Goal: Information Seeking & Learning: Understand process/instructions

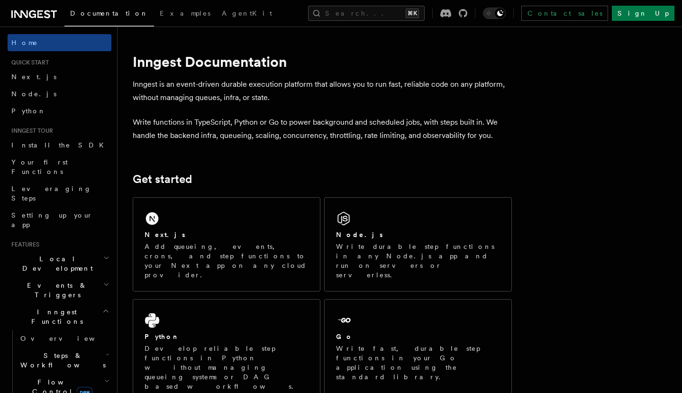
click at [92, 303] on h2 "Inngest Functions" at bounding box center [60, 316] width 104 height 27
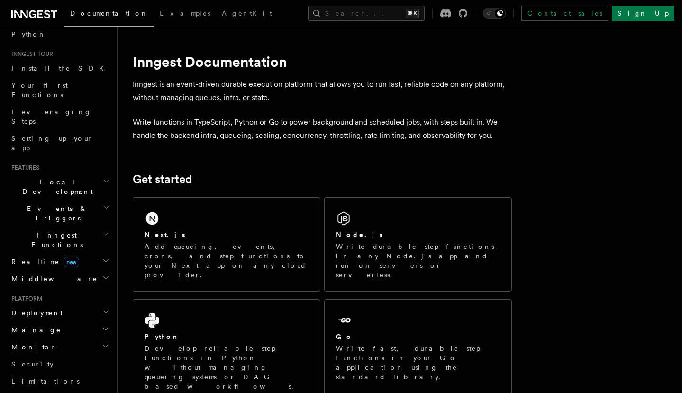
scroll to position [82, 0]
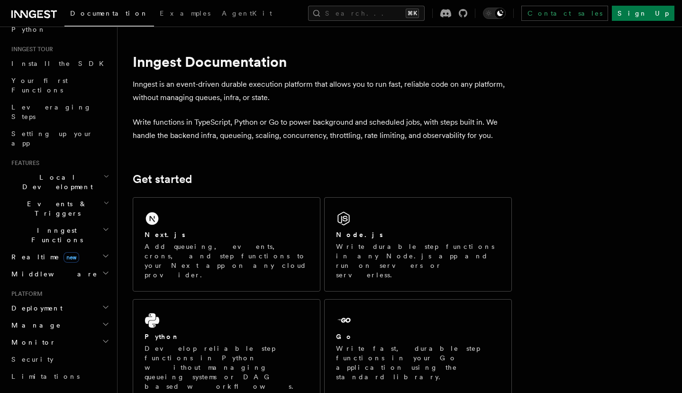
click at [85, 195] on h2 "Events & Triggers" at bounding box center [60, 208] width 104 height 27
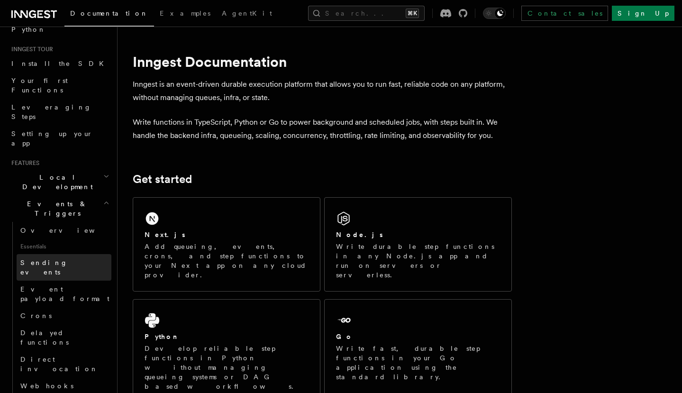
scroll to position [108, 0]
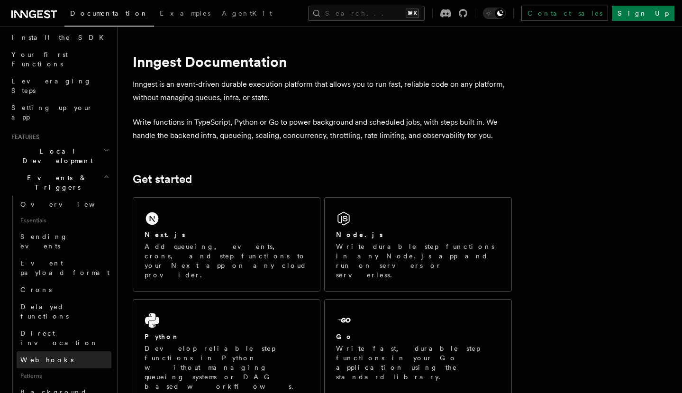
click at [74, 351] on link "Webhooks" at bounding box center [64, 359] width 95 height 17
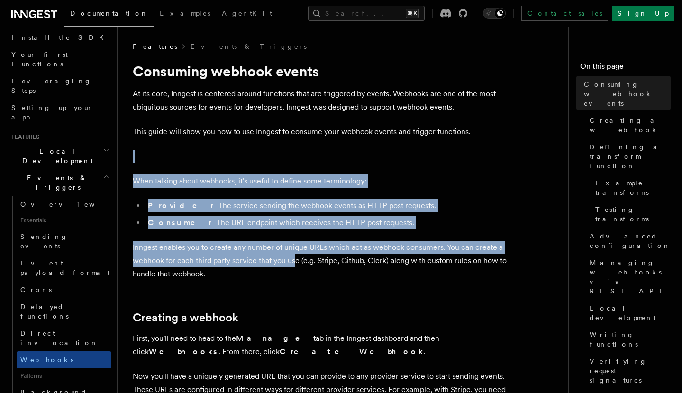
drag, startPoint x: 295, startPoint y: 160, endPoint x: 294, endPoint y: 252, distance: 91.5
click at [294, 252] on p "Inngest enables you to create any number of unique URLs which act as webhook co…" at bounding box center [322, 261] width 379 height 40
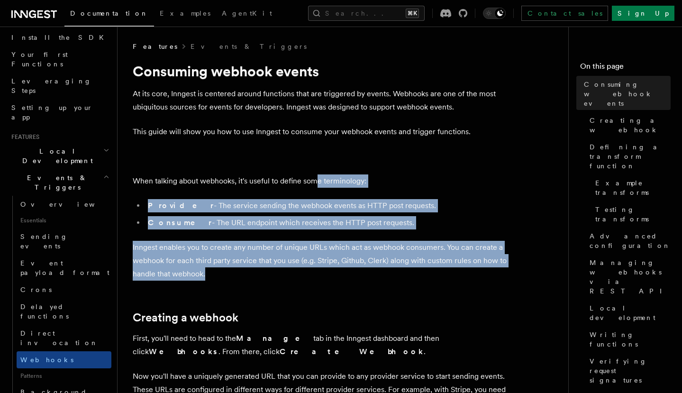
drag, startPoint x: 292, startPoint y: 268, endPoint x: 320, endPoint y: 181, distance: 91.6
click at [320, 181] on p "When talking about webhooks, it's useful to define some terminology:" at bounding box center [322, 180] width 379 height 13
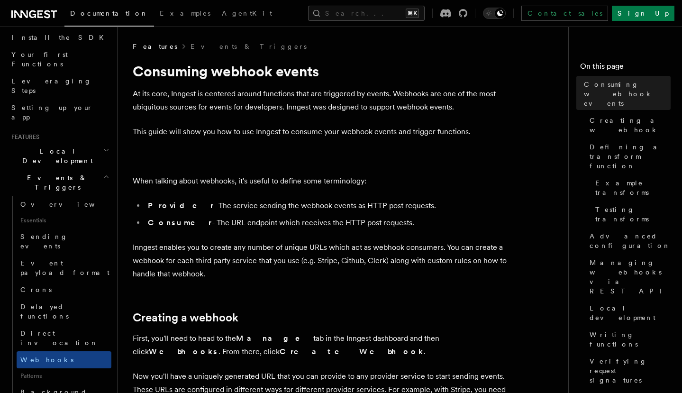
click at [360, 104] on p "At its core, Inngest is centered around functions that are triggered by events.…" at bounding box center [322, 100] width 379 height 27
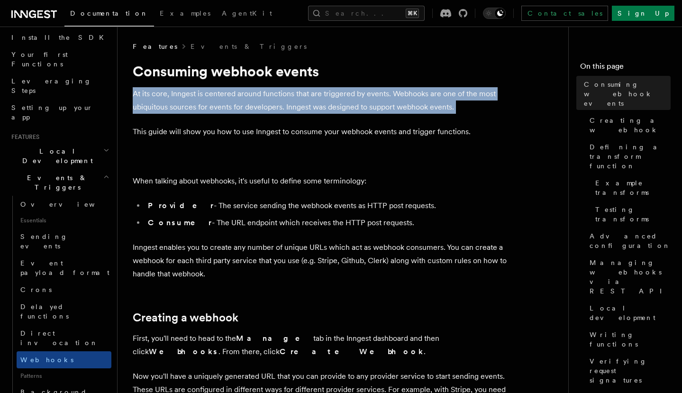
click at [360, 104] on p "At its core, Inngest is centered around functions that are triggered by events.…" at bounding box center [322, 100] width 379 height 27
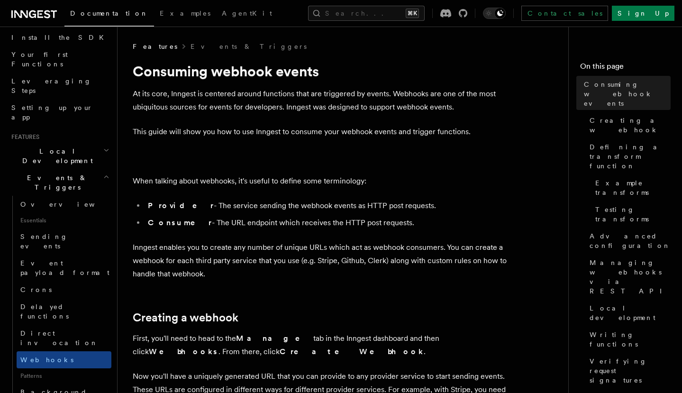
click at [358, 130] on p "This guide will show you how to use Inngest to consume your webhook events and …" at bounding box center [322, 131] width 379 height 13
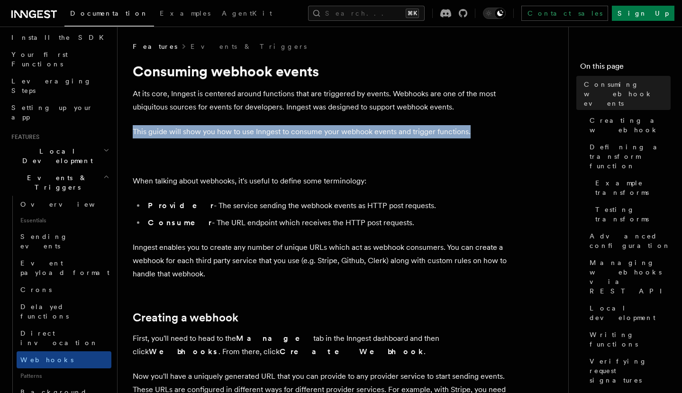
click at [358, 130] on p "This guide will show you how to use Inngest to consume your webhook events and …" at bounding box center [322, 131] width 379 height 13
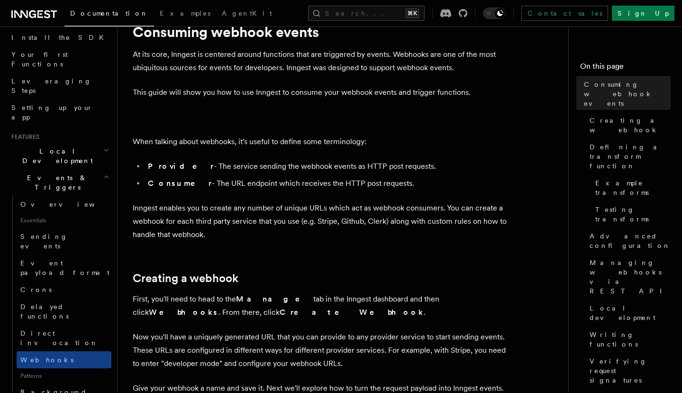
scroll to position [40, 0]
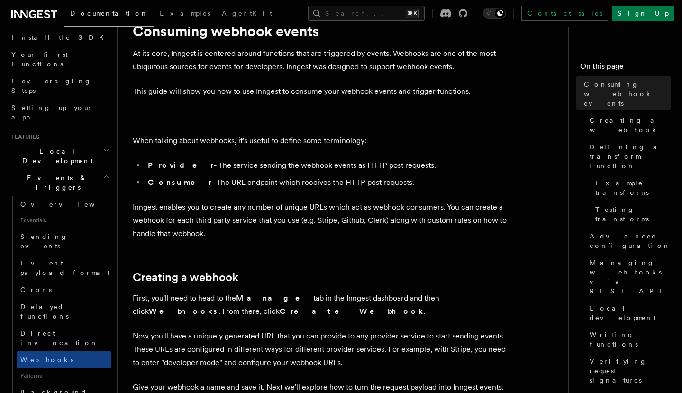
click at [377, 142] on p "When talking about webhooks, it's useful to define some terminology:" at bounding box center [322, 140] width 379 height 13
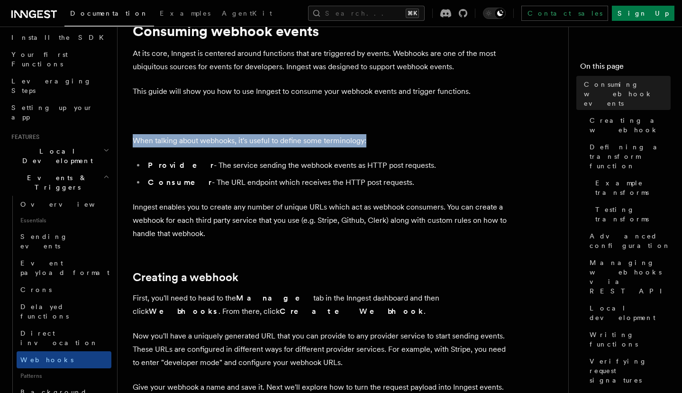
click at [377, 142] on p "When talking about webhooks, it's useful to define some terminology:" at bounding box center [322, 140] width 379 height 13
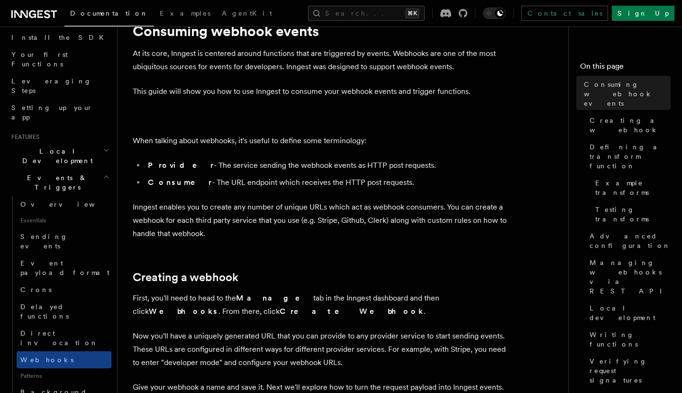
click at [390, 165] on li "Provider - The service sending the webhook events as HTTP post requests." at bounding box center [328, 165] width 367 height 13
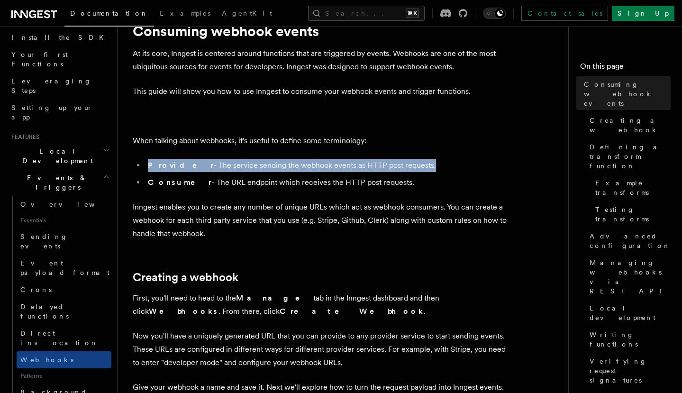
click at [390, 165] on li "Provider - The service sending the webhook events as HTTP post requests." at bounding box center [328, 165] width 367 height 13
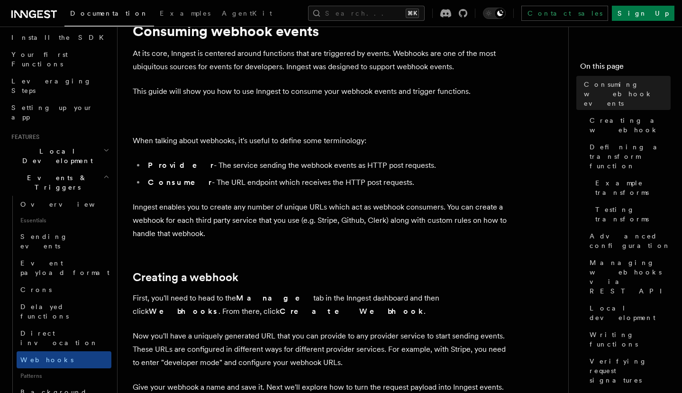
click at [399, 169] on li "Provider - The service sending the webhook events as HTTP post requests." at bounding box center [328, 165] width 367 height 13
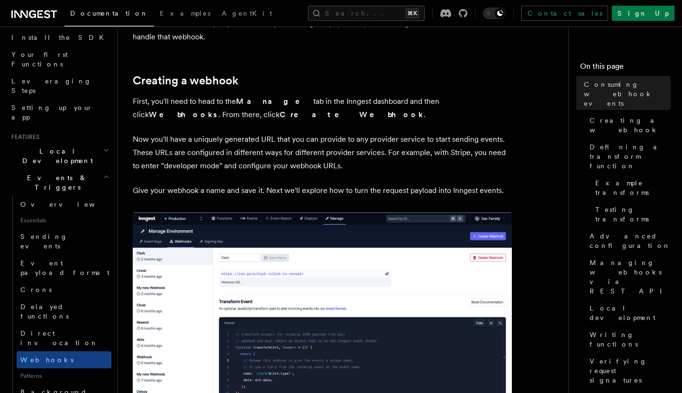
scroll to position [246, 0]
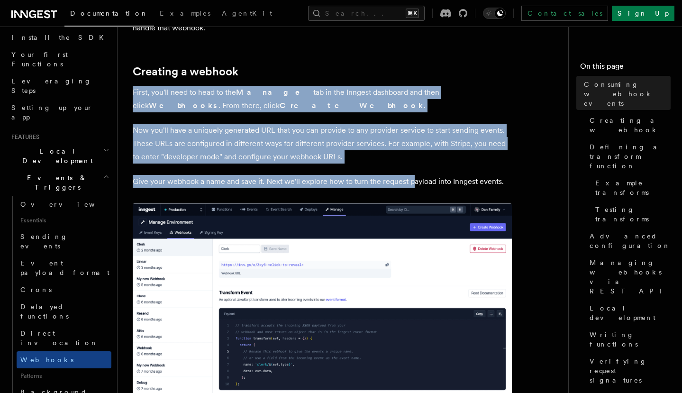
drag, startPoint x: 429, startPoint y: 82, endPoint x: 412, endPoint y: 177, distance: 97.2
click at [412, 177] on p "Give your webhook a name and save it. Next we'll explore how to turn the reques…" at bounding box center [322, 181] width 379 height 13
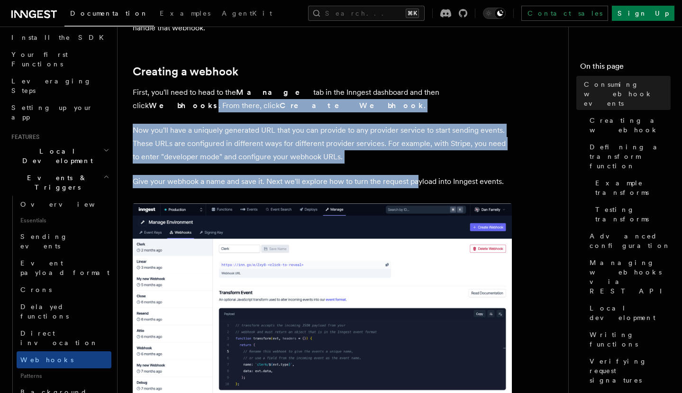
drag, startPoint x: 417, startPoint y: 183, endPoint x: 453, endPoint y: 87, distance: 102.8
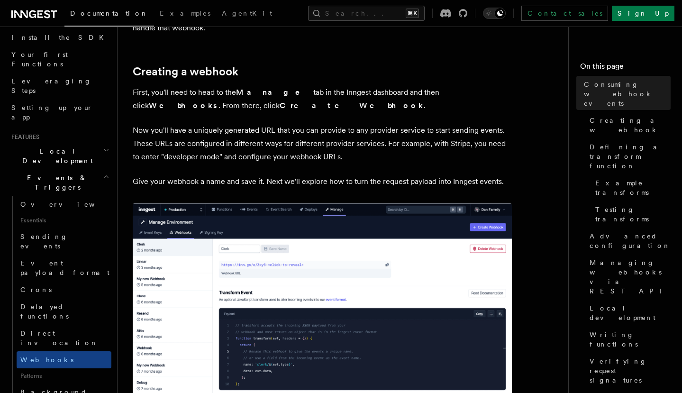
click at [453, 86] on p "First, you'll need to head to the Manage tab in the Inngest dashboard and then …" at bounding box center [322, 99] width 379 height 27
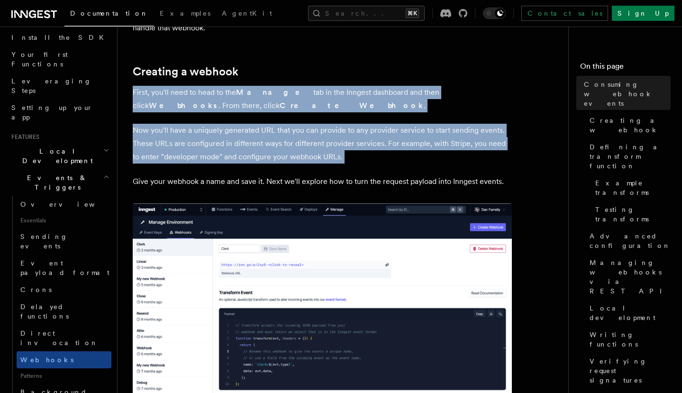
drag, startPoint x: 458, startPoint y: 78, endPoint x: 446, endPoint y: 168, distance: 91.4
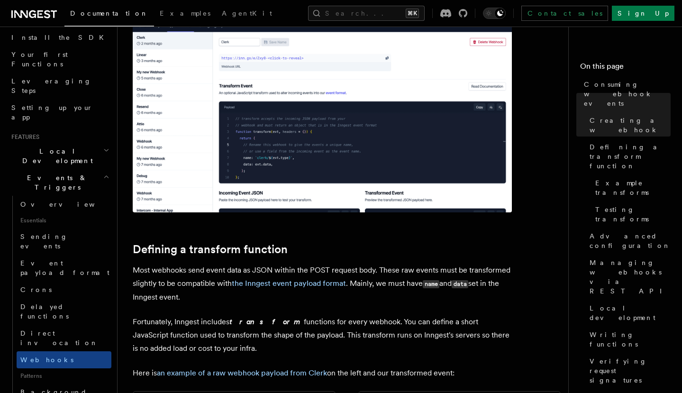
scroll to position [455, 0]
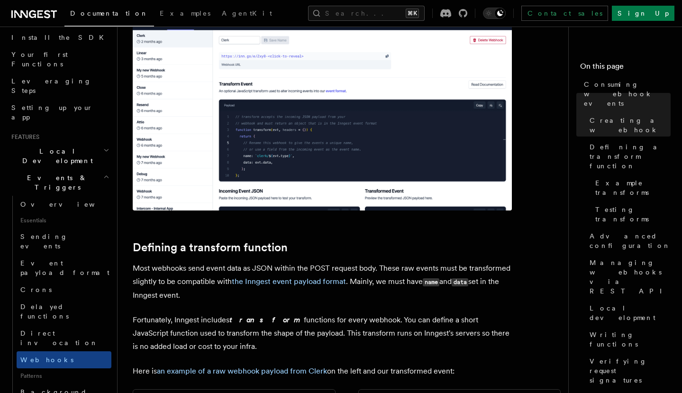
click at [94, 169] on h2 "Events & Triggers" at bounding box center [60, 182] width 104 height 27
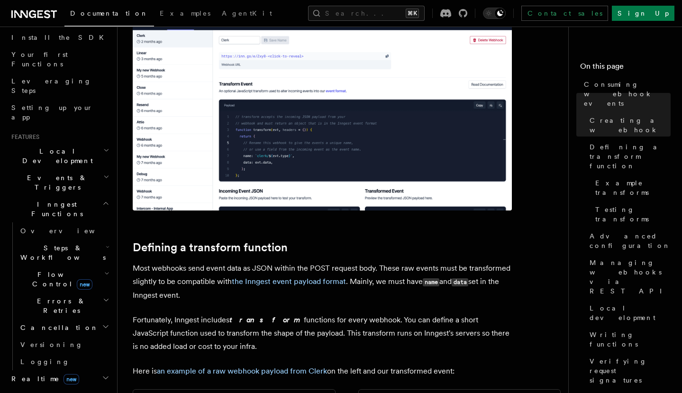
click at [93, 143] on h2 "Local Development" at bounding box center [60, 156] width 104 height 27
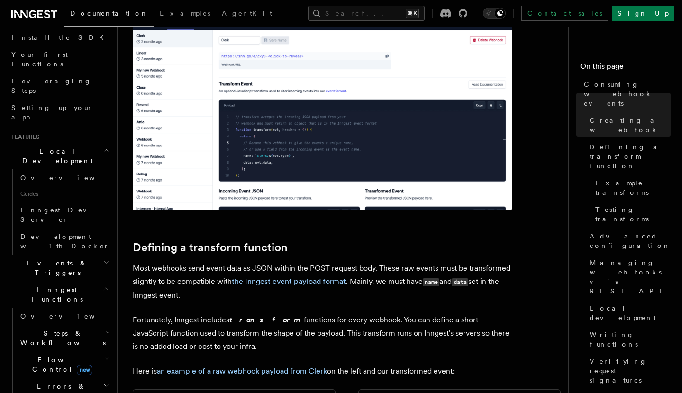
click at [93, 143] on h2 "Local Development" at bounding box center [60, 156] width 104 height 27
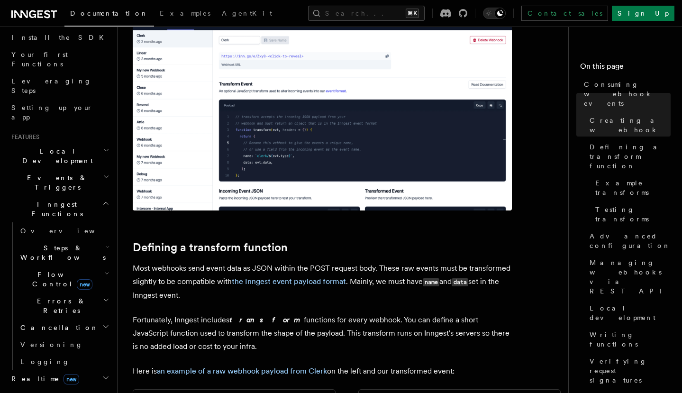
click at [93, 169] on h2 "Events & Triggers" at bounding box center [60, 182] width 104 height 27
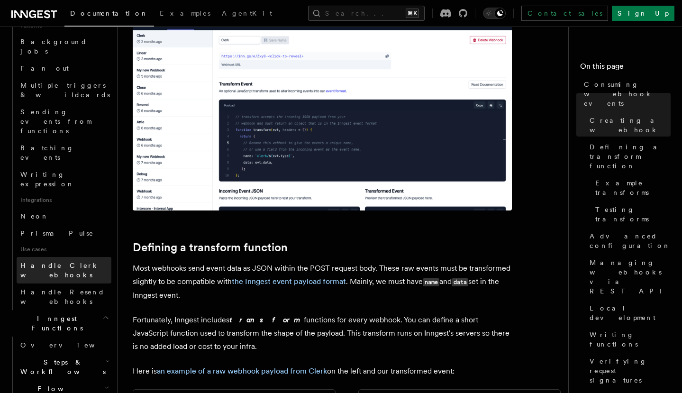
scroll to position [462, 0]
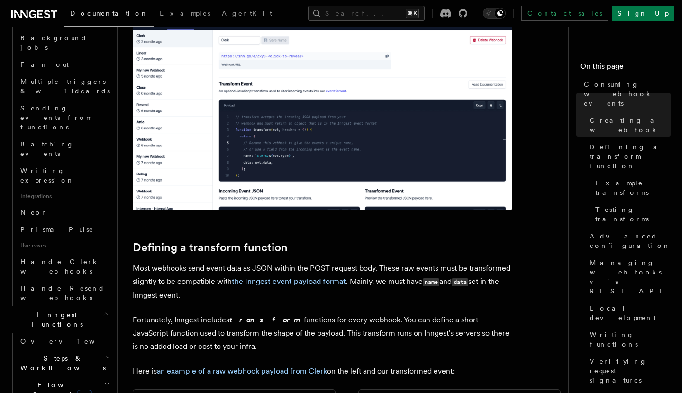
click at [88, 350] on h2 "Steps & Workflows" at bounding box center [64, 363] width 95 height 27
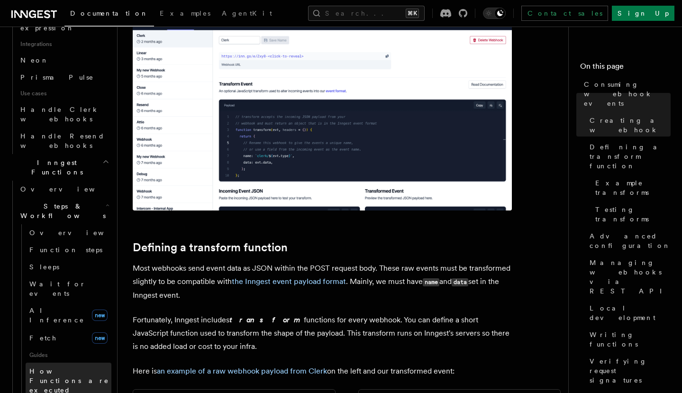
scroll to position [623, 0]
